Goal: Information Seeking & Learning: Learn about a topic

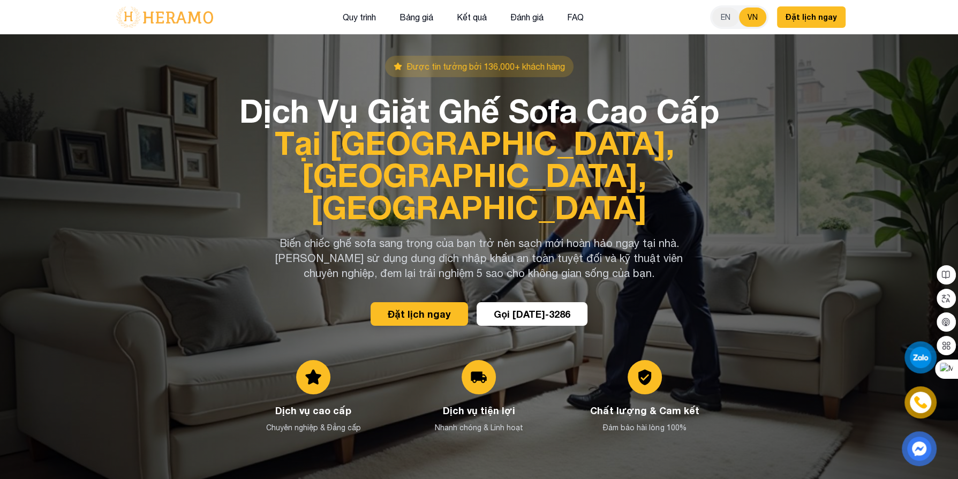
scroll to position [22, 0]
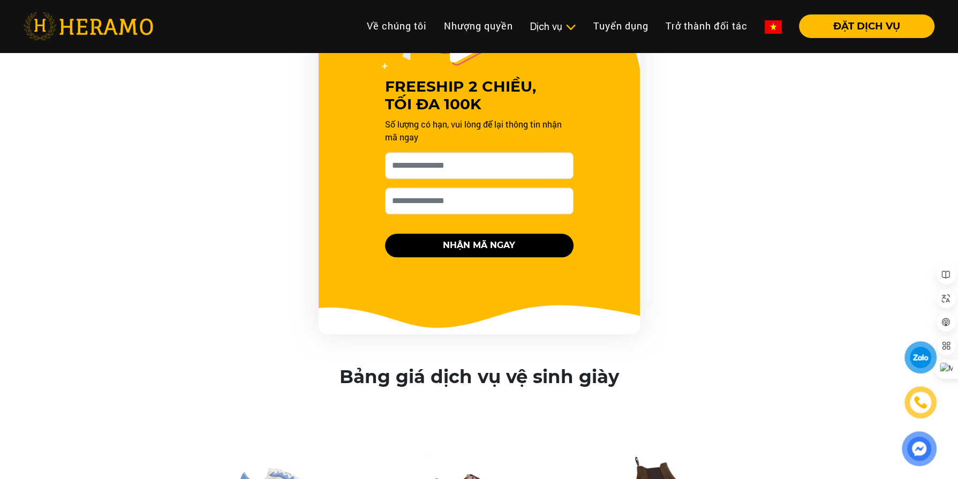
scroll to position [1229, 0]
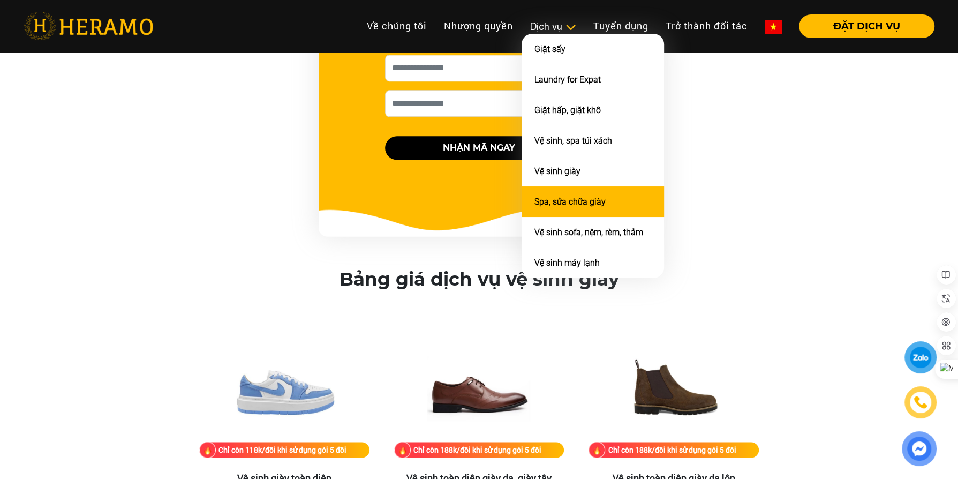
click at [569, 197] on link "Spa, sửa chữa giày" at bounding box center [570, 202] width 71 height 10
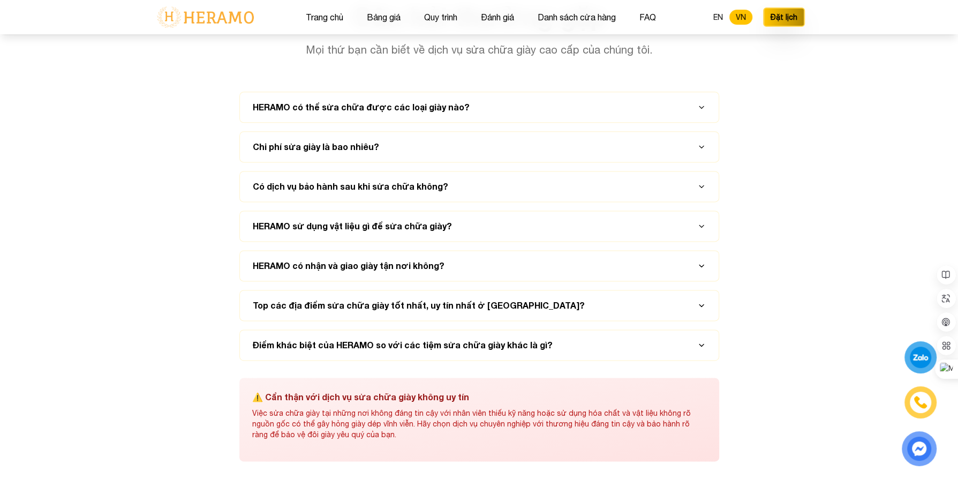
scroll to position [5145, 0]
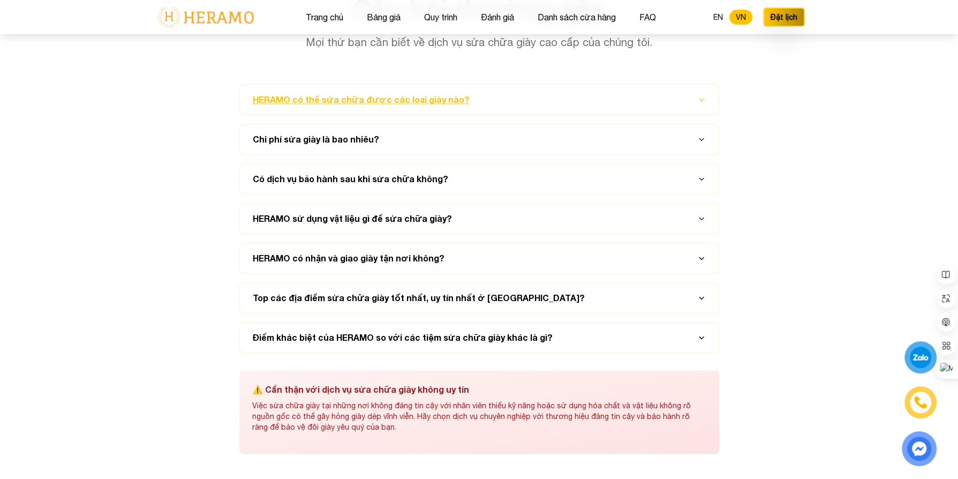
click at [695, 95] on button "HERAMO có thể sửa chữa được các loại giày nào?" at bounding box center [479, 100] width 453 height 30
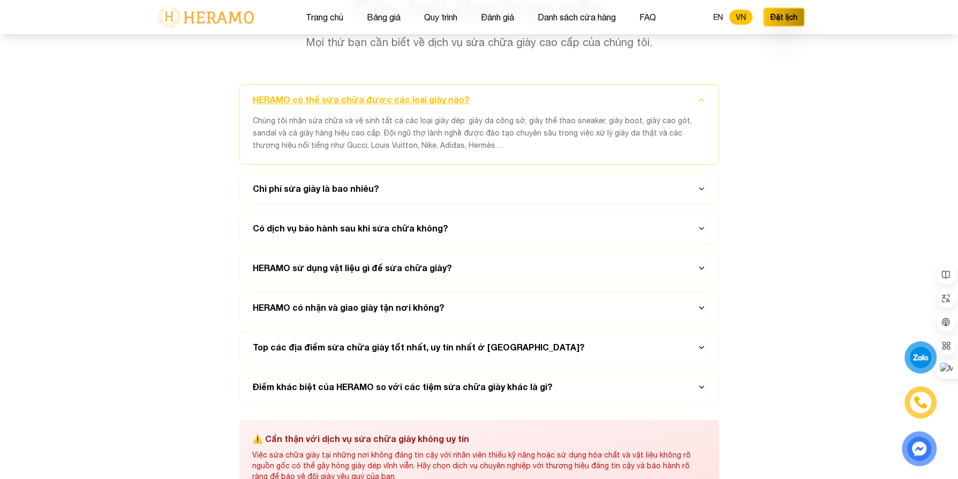
click at [695, 95] on button "HERAMO có thể sửa chữa được các loại giày nào?" at bounding box center [479, 100] width 453 height 30
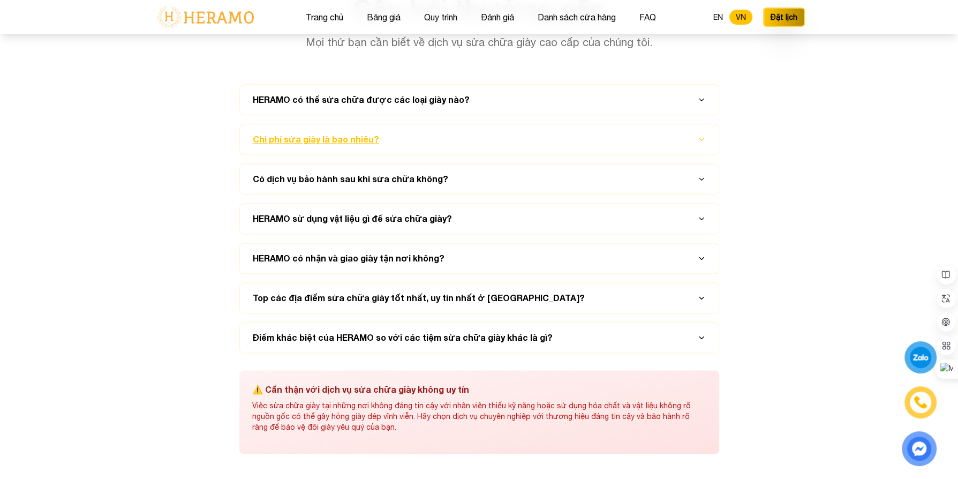
click at [698, 135] on icon "button" at bounding box center [701, 139] width 9 height 9
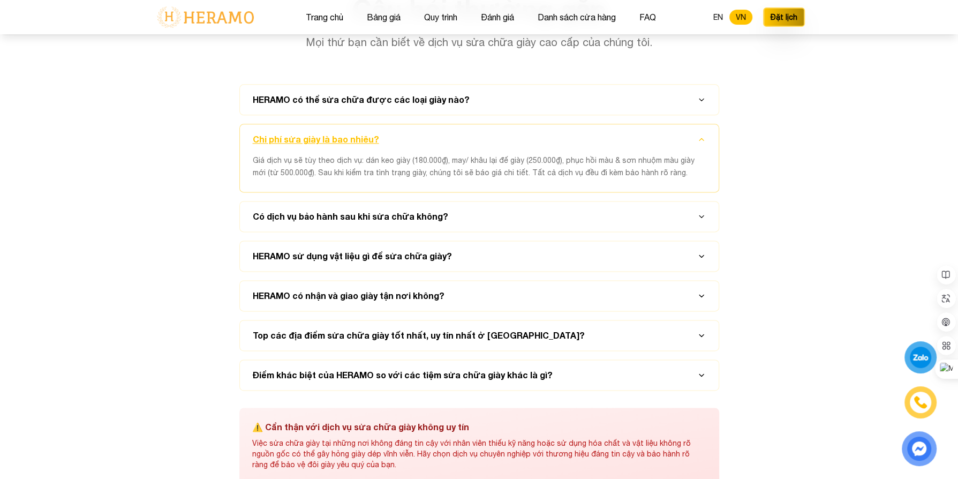
click at [698, 135] on icon "button" at bounding box center [701, 139] width 9 height 9
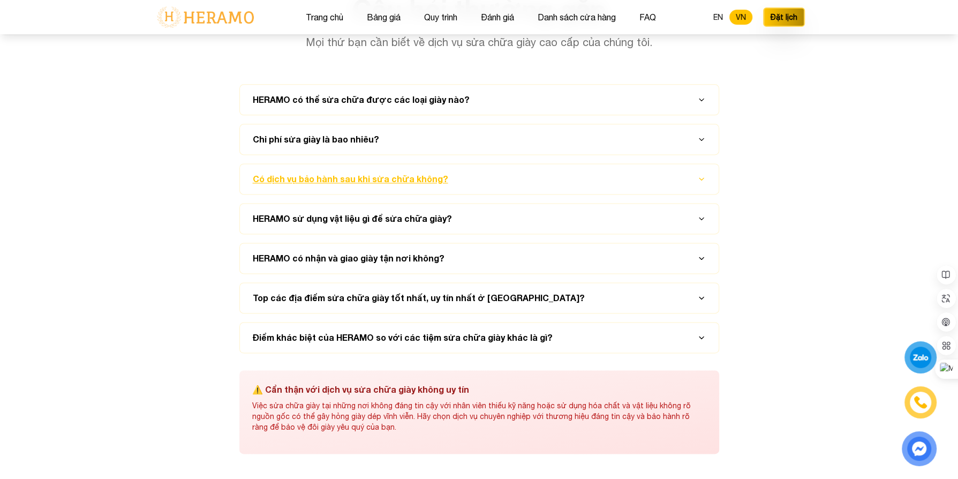
click at [682, 173] on button "Có dịch vụ bảo hành sau khi sửa chữa không?" at bounding box center [479, 179] width 453 height 30
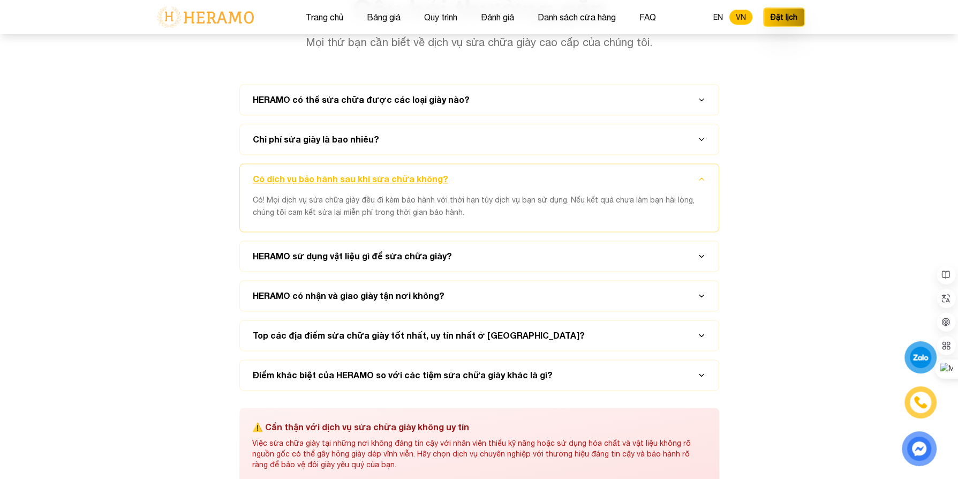
click at [682, 173] on button "Có dịch vụ bảo hành sau khi sửa chữa không?" at bounding box center [479, 179] width 453 height 30
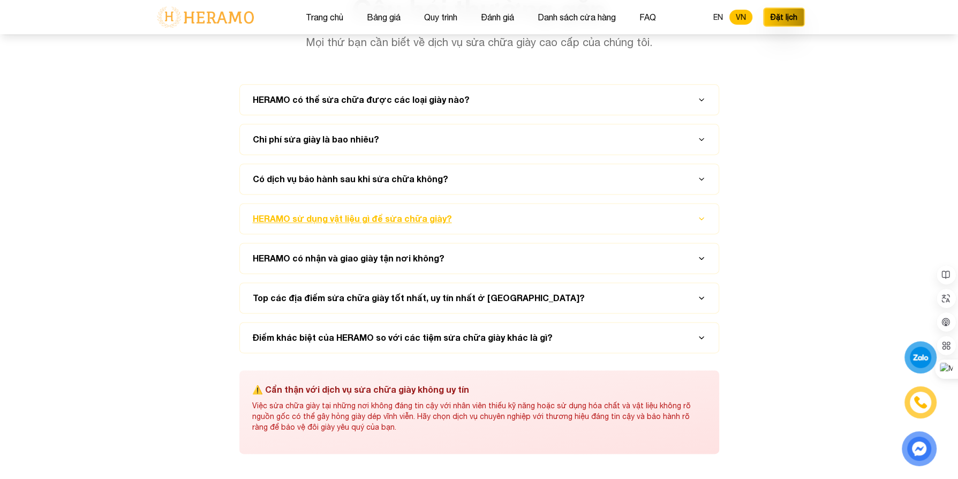
click at [695, 209] on button "HERAMO sử dụng vật liệu gì để sửa chữa giày?" at bounding box center [479, 219] width 453 height 30
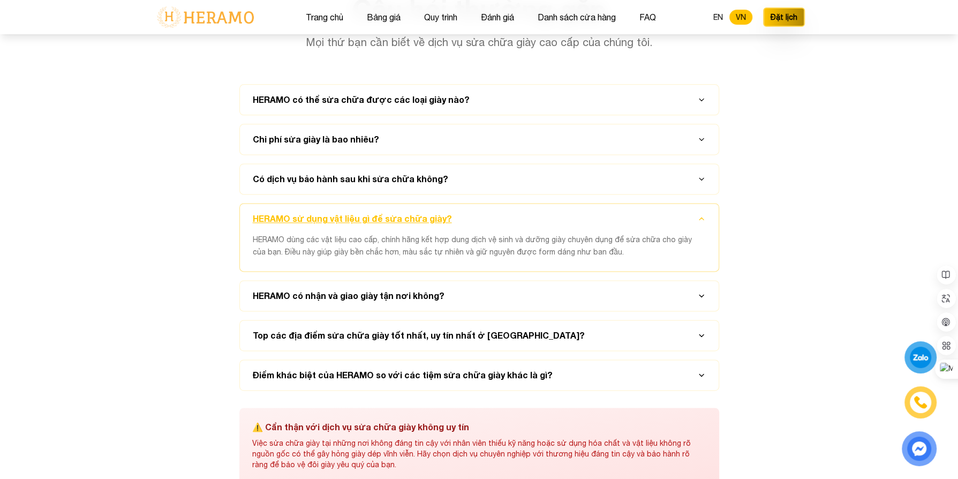
click at [695, 209] on button "HERAMO sử dụng vật liệu gì để sửa chữa giày?" at bounding box center [479, 219] width 453 height 30
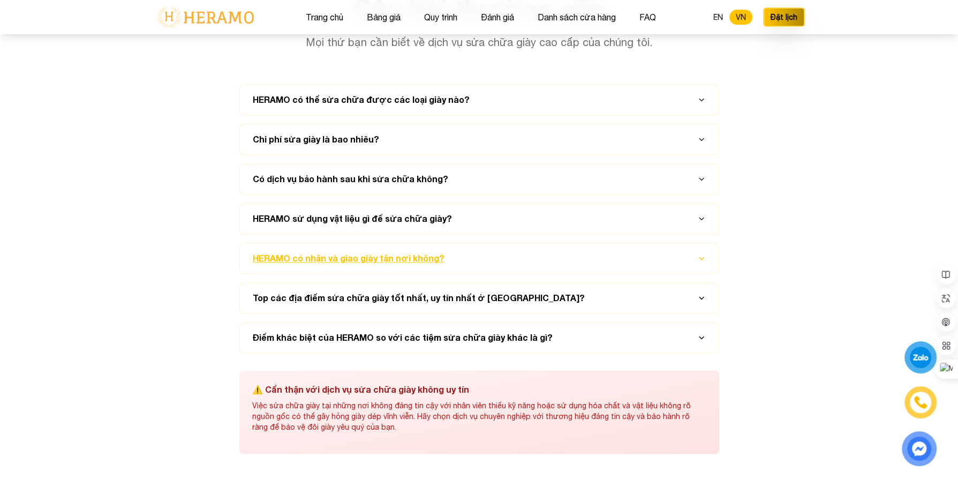
click at [691, 252] on button "HERAMO có nhận và giao giày tận nơi không?" at bounding box center [479, 258] width 453 height 30
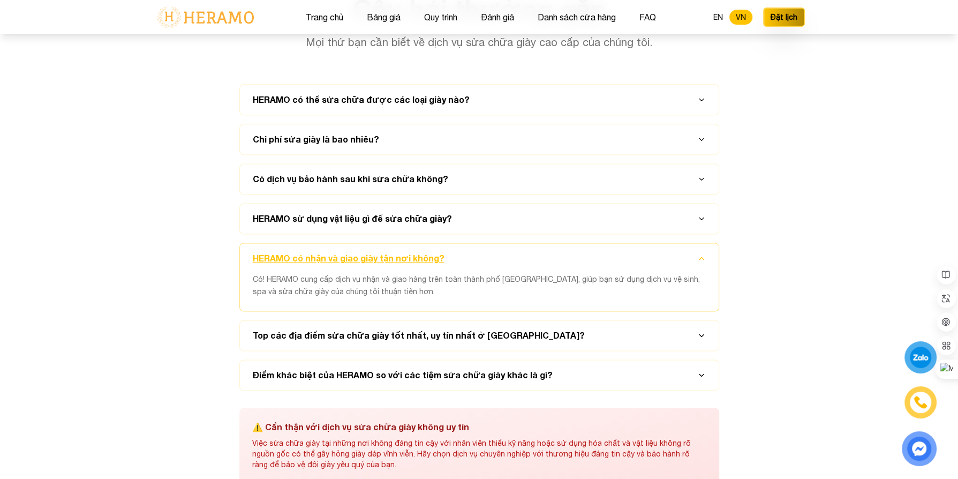
click at [691, 252] on button "HERAMO có nhận và giao giày tận nơi không?" at bounding box center [479, 258] width 453 height 30
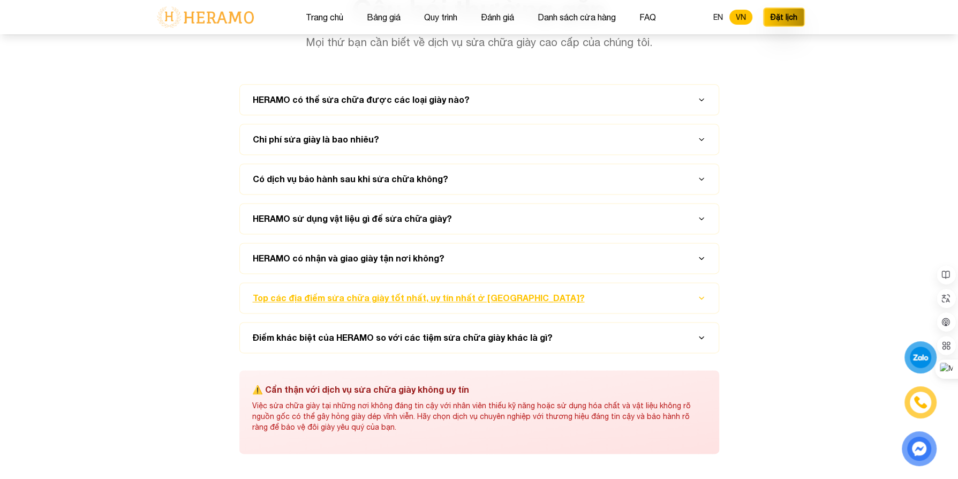
click at [690, 290] on button "Top các địa điểm sửa chữa giày tốt nhất, uy tín nhất ở [GEOGRAPHIC_DATA]?" at bounding box center [479, 298] width 453 height 30
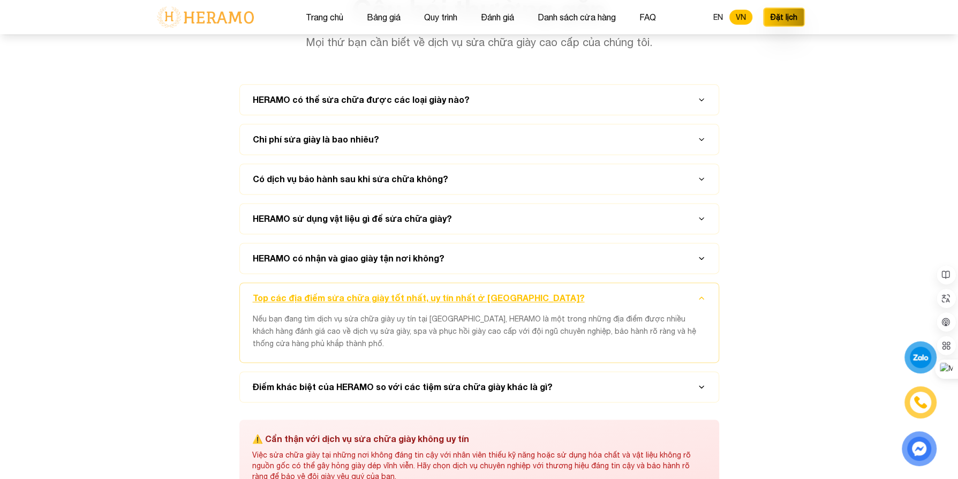
click at [690, 290] on button "Top các địa điểm sửa chữa giày tốt nhất, uy tín nhất ở [GEOGRAPHIC_DATA]?" at bounding box center [479, 298] width 453 height 30
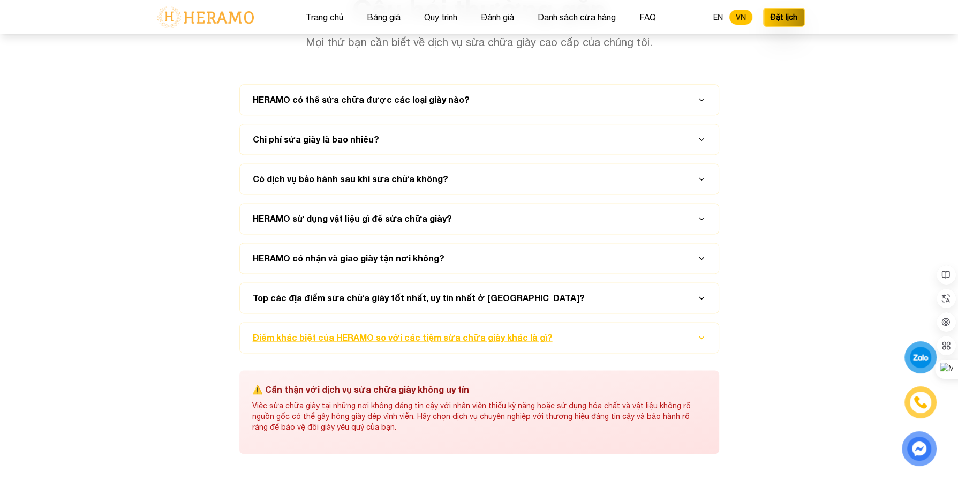
click at [684, 324] on button "Điểm khác biệt của HERAMO so với các tiệm sửa chữa giày khác là gì?" at bounding box center [479, 337] width 453 height 30
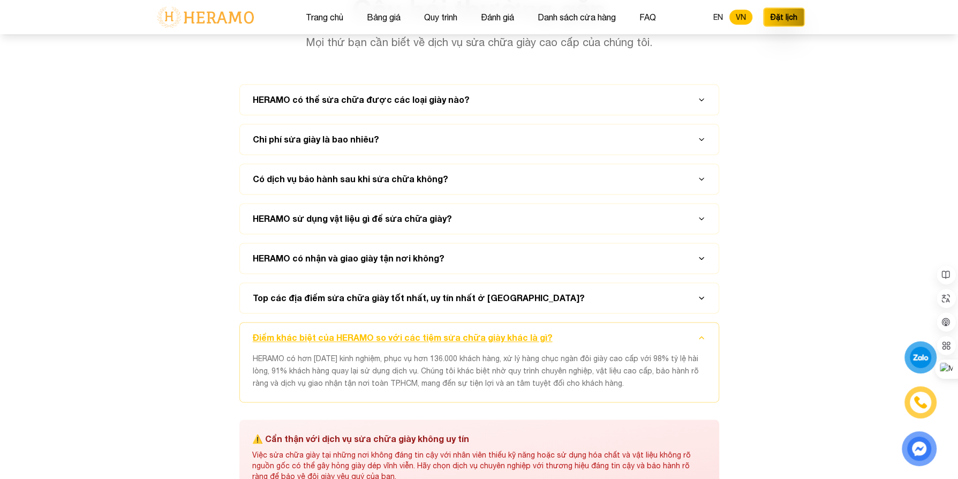
click at [684, 324] on button "Điểm khác biệt của HERAMO so với các tiệm sửa chữa giày khác là gì?" at bounding box center [479, 337] width 453 height 30
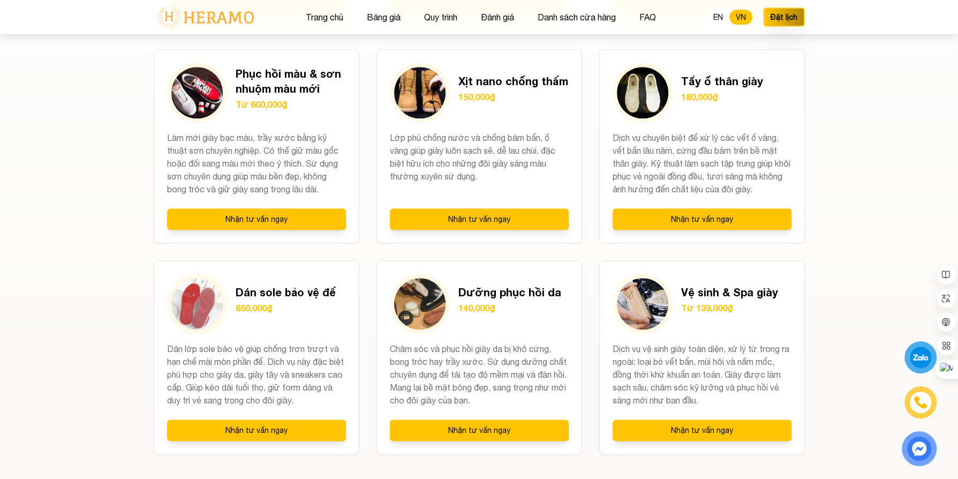
scroll to position [1080, 0]
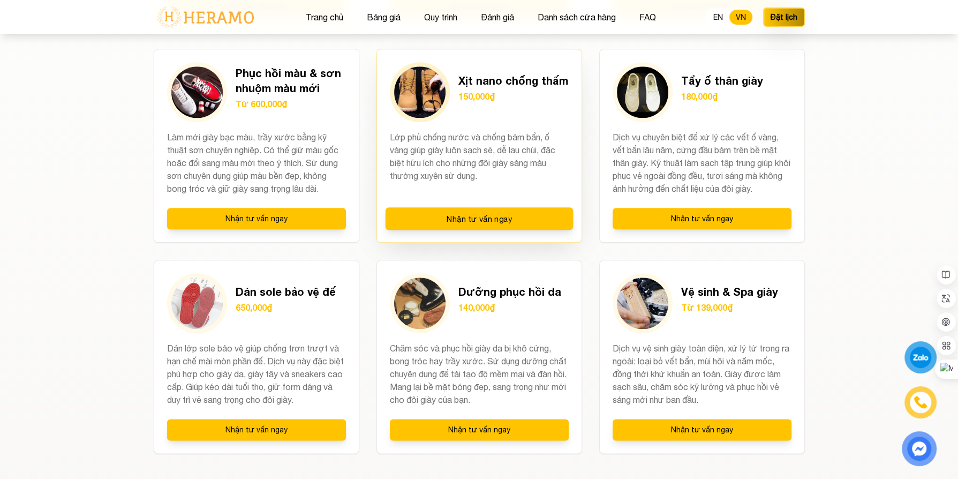
click at [474, 95] on p "150,000₫" at bounding box center [513, 96] width 110 height 13
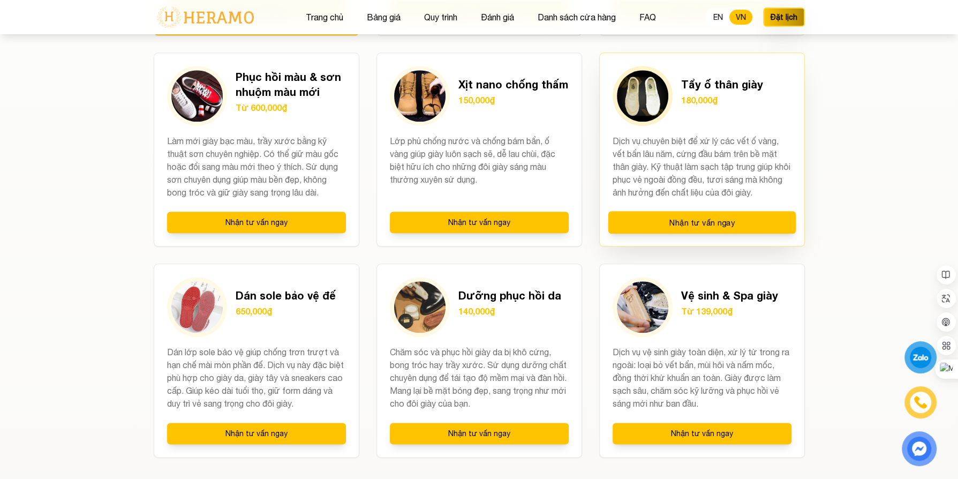
scroll to position [1078, 0]
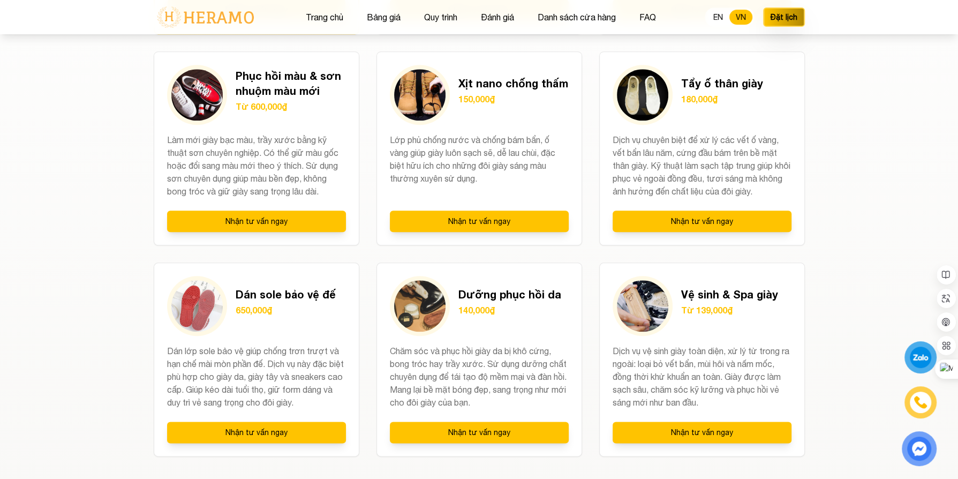
click at [893, 141] on section "Dịch vụ cao cấp của chúng tôi Tay nghề cao của kỹ thuật viên kết hợp công nghệ …" at bounding box center [479, 144] width 958 height 859
click at [45, 258] on section "Dịch vụ cao cấp của chúng tôi Tay nghề cao của kỹ thuật viên kết hợp công nghệ …" at bounding box center [479, 144] width 958 height 859
